Goal: Navigation & Orientation: Find specific page/section

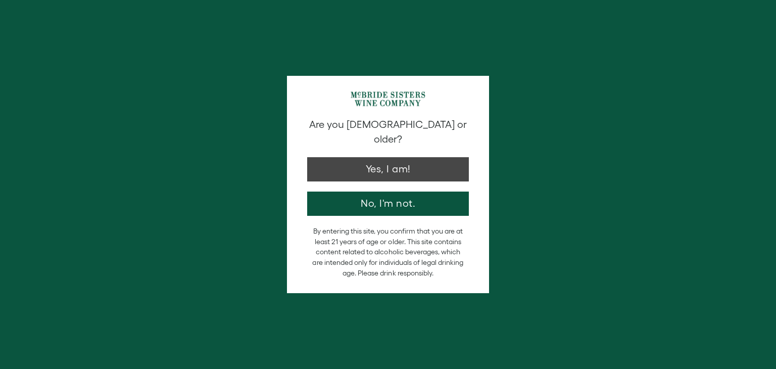
click at [443, 165] on button "Yes, I am!" at bounding box center [388, 169] width 162 height 24
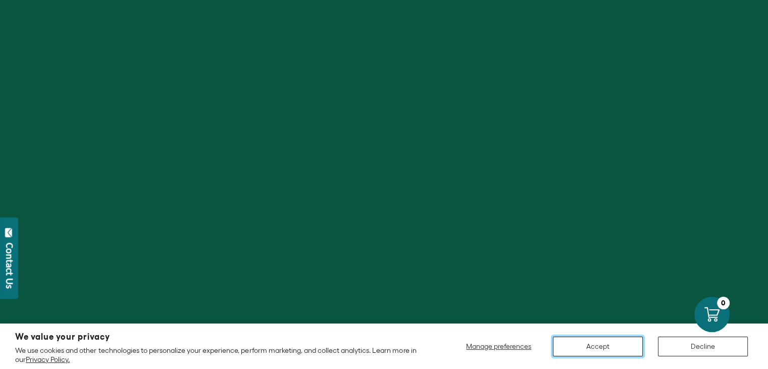
click at [618, 354] on button "Accept" at bounding box center [598, 346] width 90 height 20
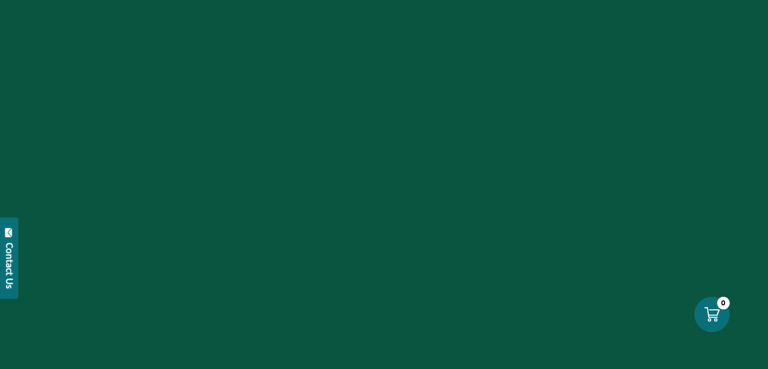
scroll to position [38, 0]
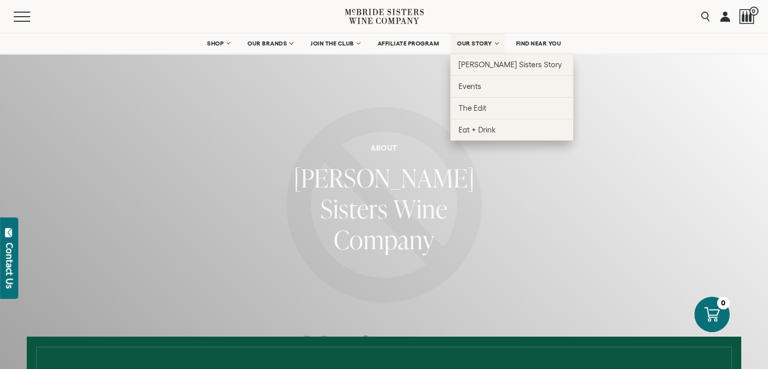
click at [474, 41] on span "OUR STORY" at bounding box center [474, 43] width 35 height 7
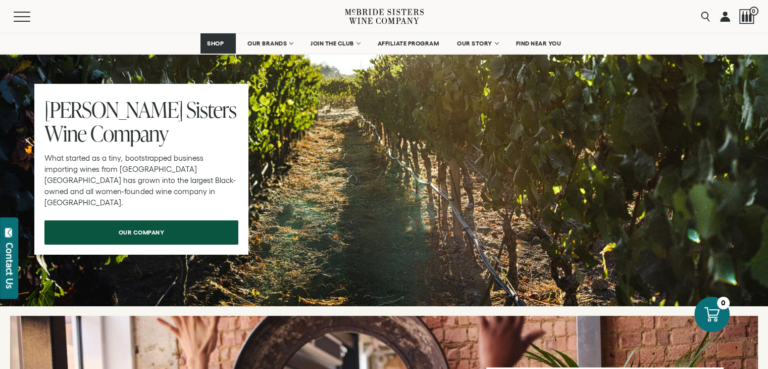
scroll to position [3198, 0]
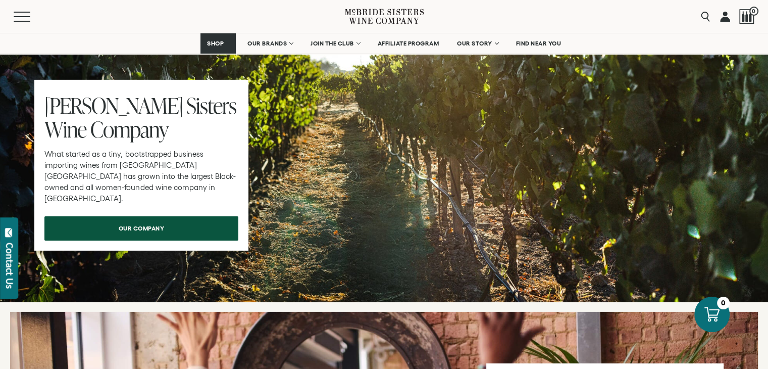
click at [133, 242] on div at bounding box center [384, 110] width 768 height 384
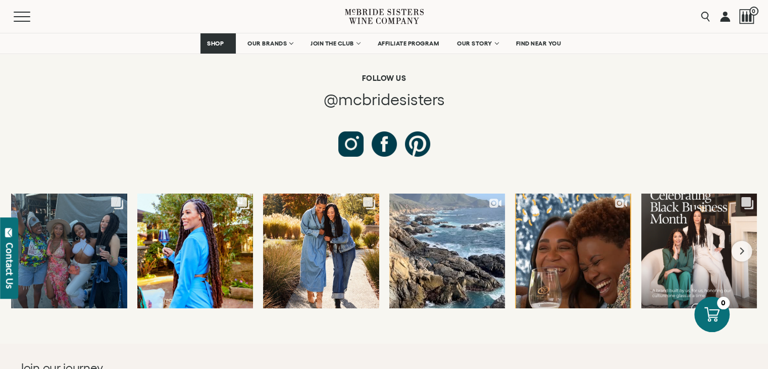
scroll to position [3809, 0]
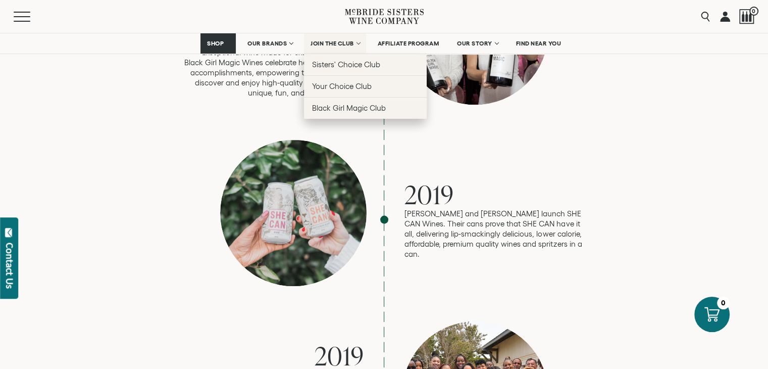
click at [350, 45] on span "JOIN THE CLUB" at bounding box center [332, 43] width 43 height 7
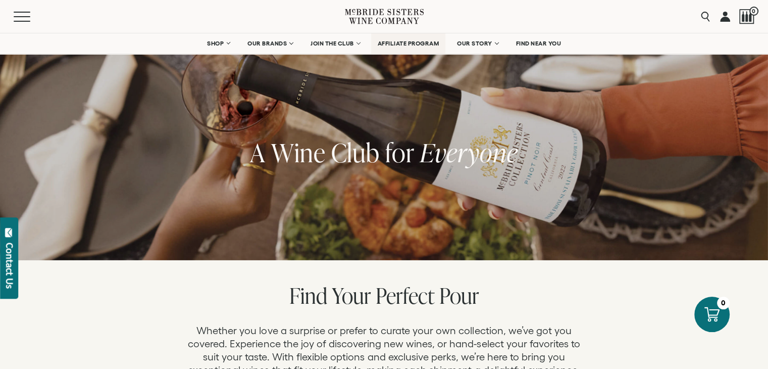
click at [405, 44] on span "AFFILIATE PROGRAM" at bounding box center [409, 43] width 62 height 7
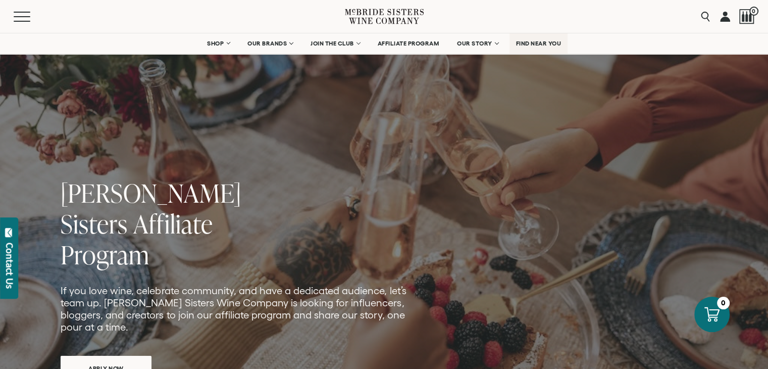
click at [556, 46] on span "FIND NEAR YOU" at bounding box center [538, 43] width 45 height 7
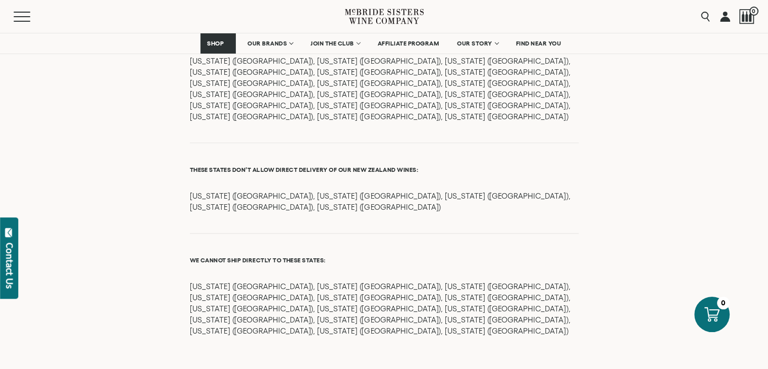
scroll to position [1210, 0]
